Goal: Transaction & Acquisition: Purchase product/service

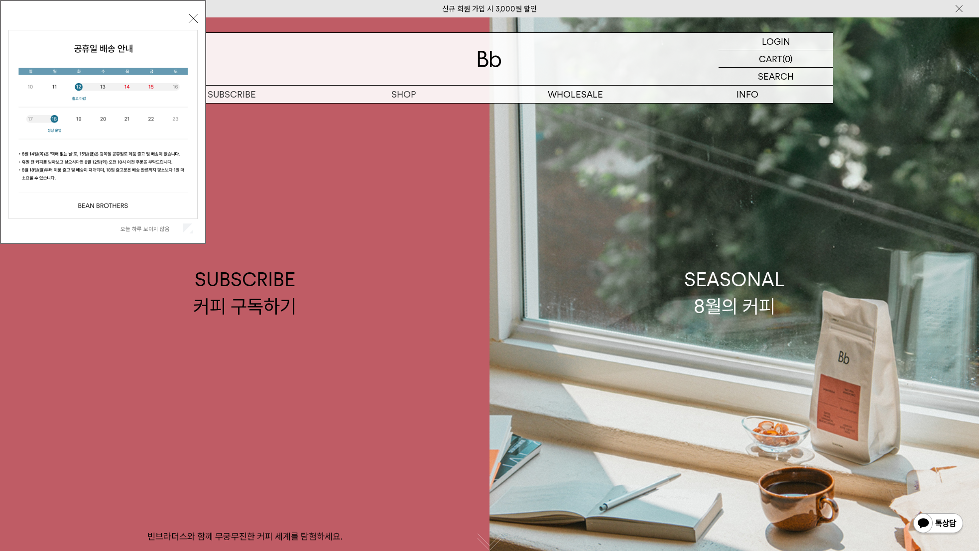
click at [194, 17] on button "닫기" at bounding box center [193, 18] width 9 height 9
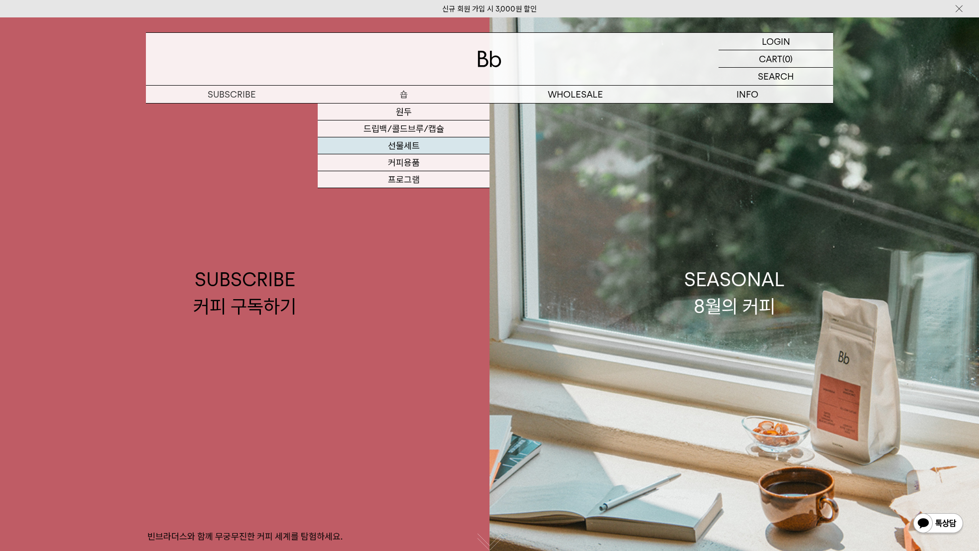
click at [407, 149] on link "선물세트" at bounding box center [404, 145] width 172 height 17
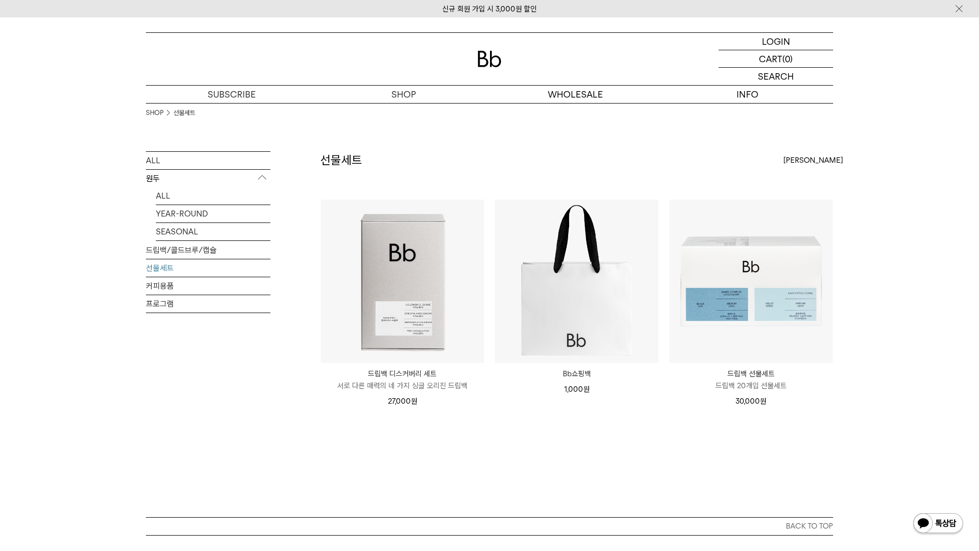
click at [875, 226] on div "SHOP 선물세트 ALL 원두 ALL YEAR-ROUND SEASONAL 드립백/콜드브루/캡슐 선물세트 커피용품 프로그램 선물세트" at bounding box center [489, 310] width 979 height 414
